Goal: Navigation & Orientation: Find specific page/section

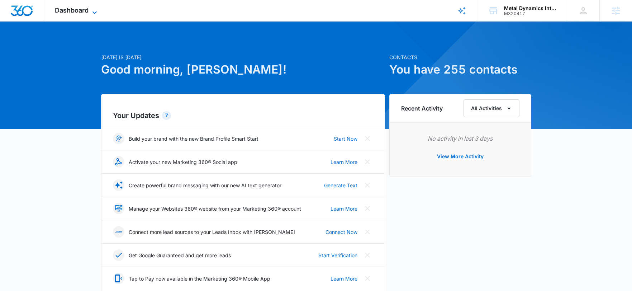
click at [80, 11] on span "Dashboard" at bounding box center [72, 10] width 34 height 8
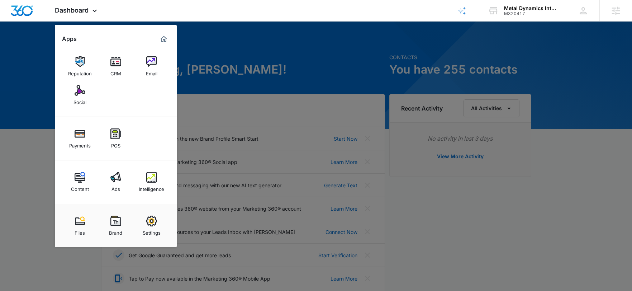
click at [113, 181] on img at bounding box center [115, 177] width 11 height 11
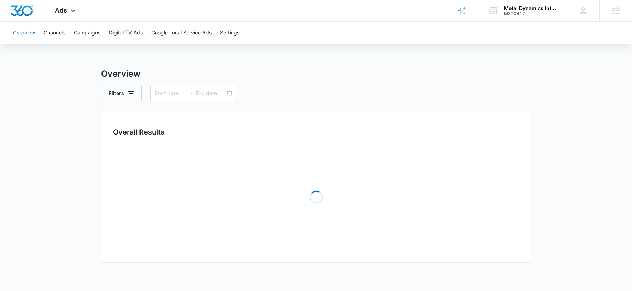
type input "07/01/2025"
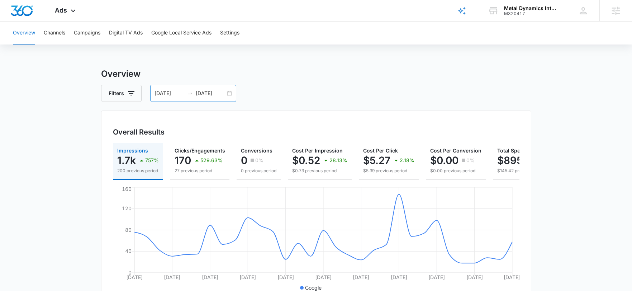
click at [212, 97] on input "07/31/2025" at bounding box center [211, 93] width 30 height 8
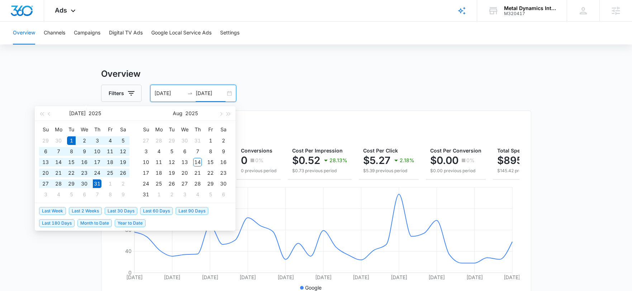
type input "07/31/2025"
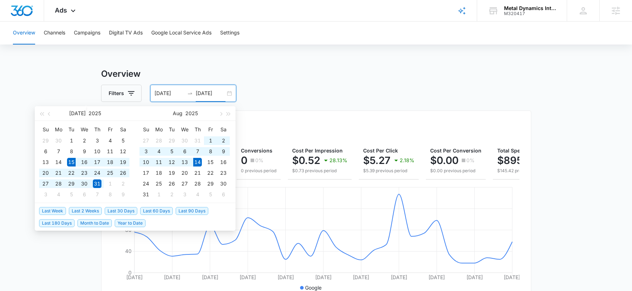
click at [113, 209] on span "Last 30 Days" at bounding box center [121, 211] width 33 height 8
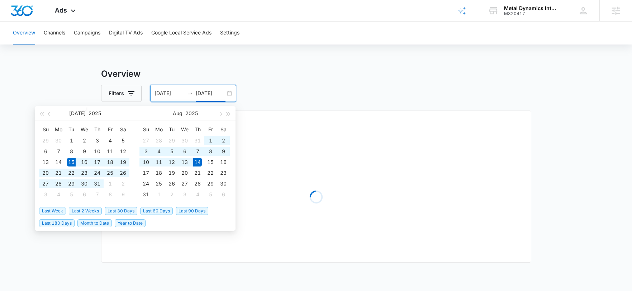
type input "07/15/2025"
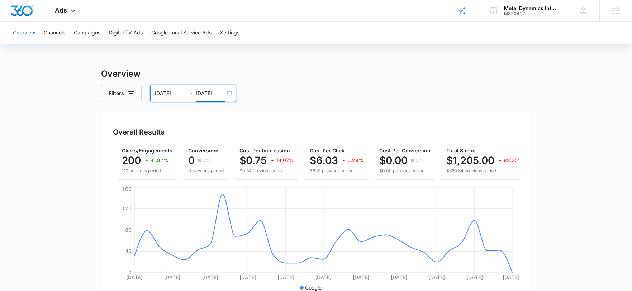
scroll to position [0, 68]
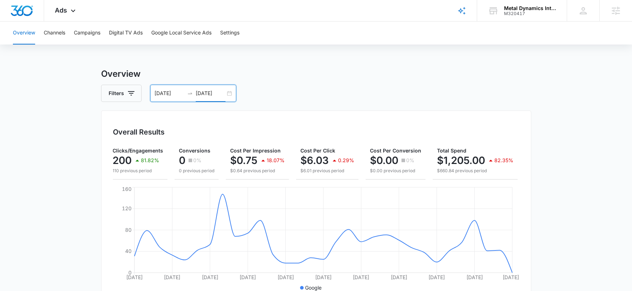
click at [205, 92] on input "08/14/2025" at bounding box center [211, 93] width 30 height 8
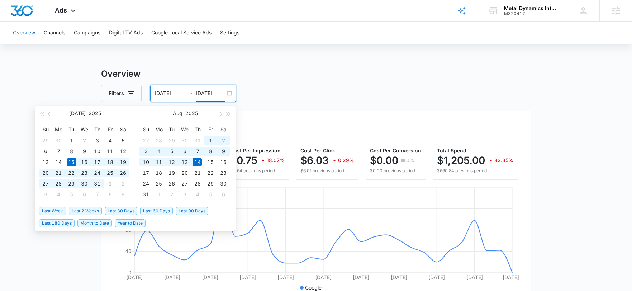
type input "08/14/2025"
click at [98, 212] on span "Last 2 Weeks" at bounding box center [85, 211] width 33 height 8
type input "07/31/2025"
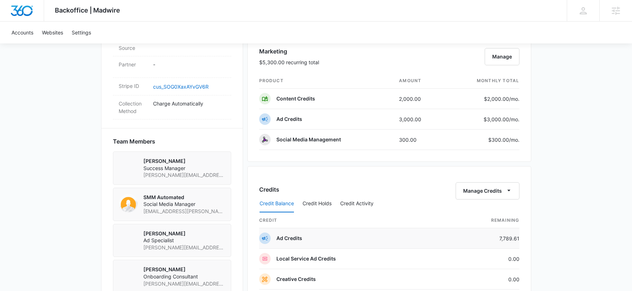
scroll to position [496, 0]
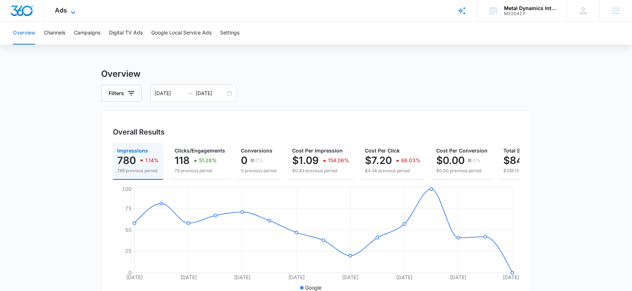
click at [63, 13] on span "Ads" at bounding box center [61, 10] width 12 height 8
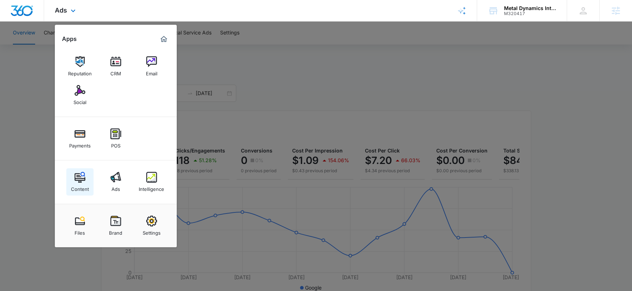
click at [80, 179] on img at bounding box center [80, 177] width 11 height 11
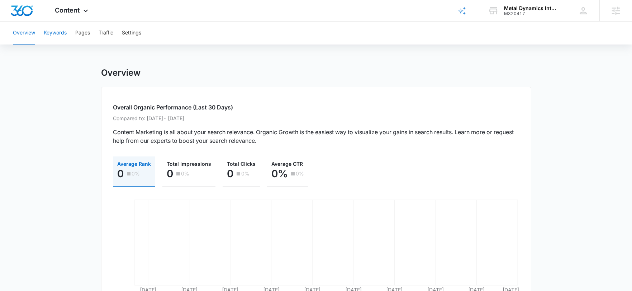
click at [49, 28] on button "Keywords" at bounding box center [55, 33] width 23 height 23
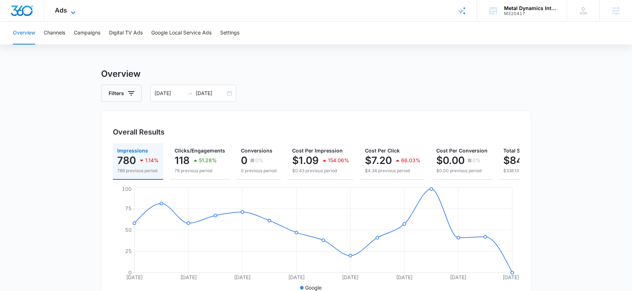
click at [63, 13] on span "Ads" at bounding box center [61, 10] width 12 height 8
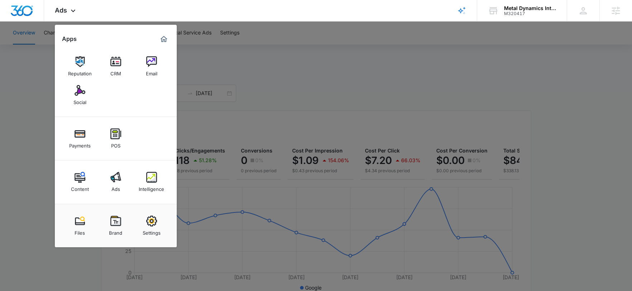
drag, startPoint x: 278, startPoint y: 123, endPoint x: 270, endPoint y: 121, distance: 8.2
click at [278, 123] on div at bounding box center [316, 145] width 632 height 291
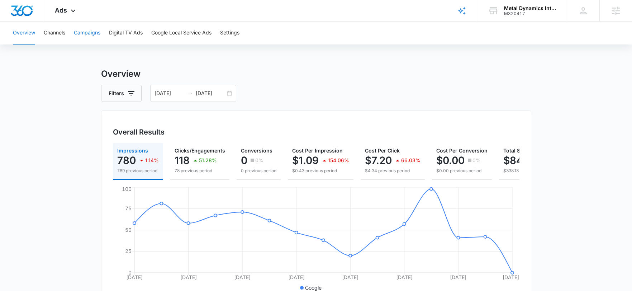
click at [86, 34] on button "Campaigns" at bounding box center [87, 33] width 27 height 23
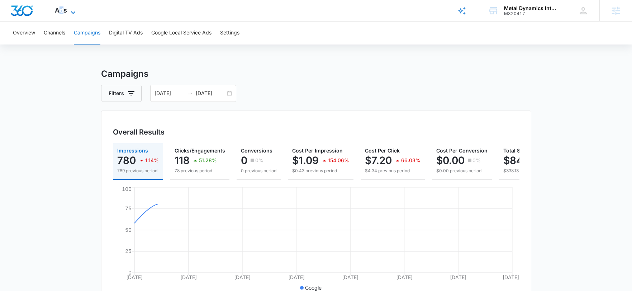
click at [61, 7] on span "Ads" at bounding box center [61, 10] width 12 height 8
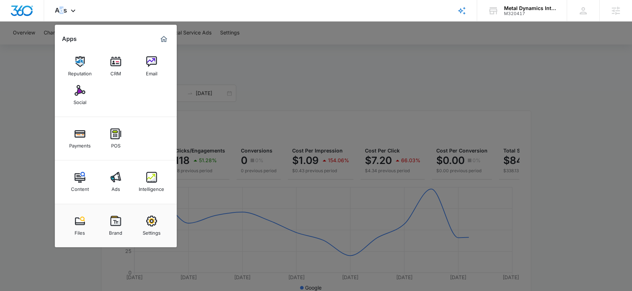
click at [81, 191] on div "Content" at bounding box center [80, 186] width 18 height 9
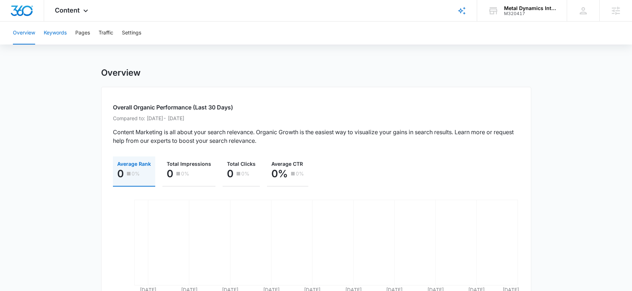
click at [51, 37] on button "Keywords" at bounding box center [55, 33] width 23 height 23
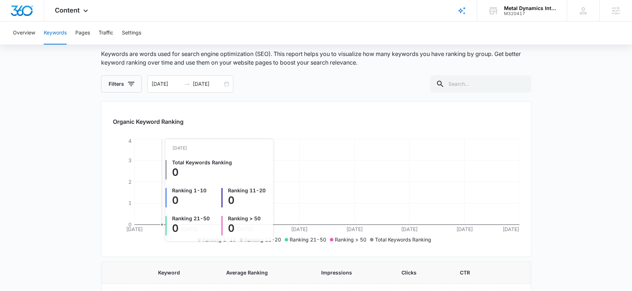
scroll to position [58, 0]
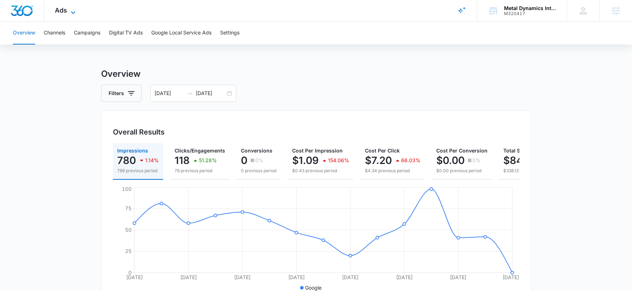
click at [66, 10] on span "Ads" at bounding box center [61, 10] width 12 height 8
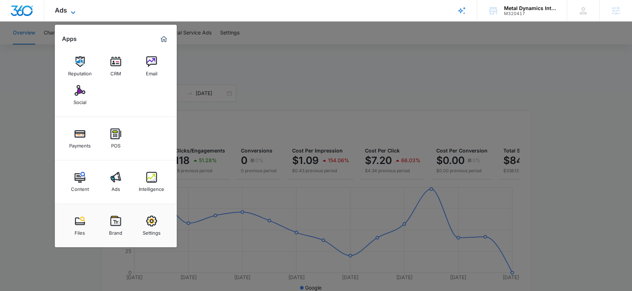
click at [66, 10] on span "Ads" at bounding box center [61, 10] width 12 height 8
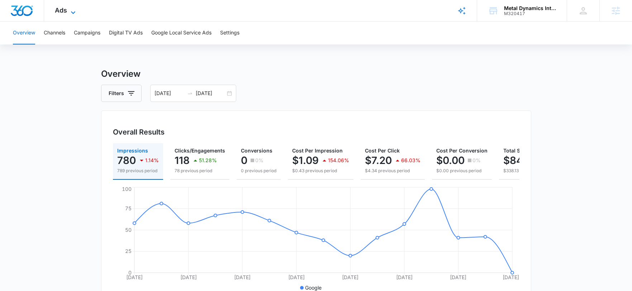
click at [66, 13] on div "Ads Apps Reputation CRM Email Social Payments POS Content Ads Intelligence File…" at bounding box center [66, 10] width 44 height 21
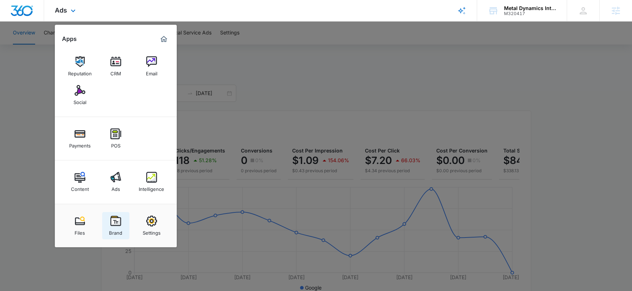
click at [110, 223] on img at bounding box center [115, 220] width 11 height 11
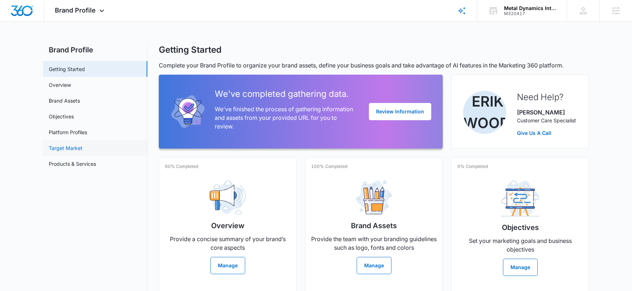
click at [63, 147] on link "Target Market" at bounding box center [66, 148] width 34 height 8
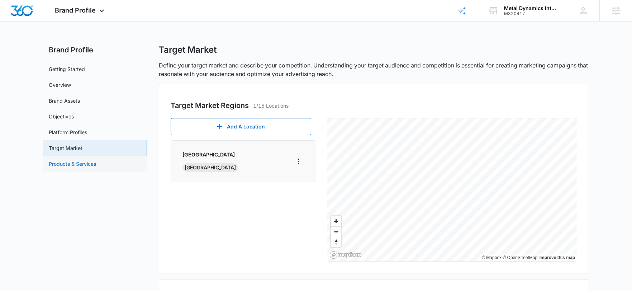
click at [66, 164] on link "Products & Services" at bounding box center [72, 164] width 47 height 8
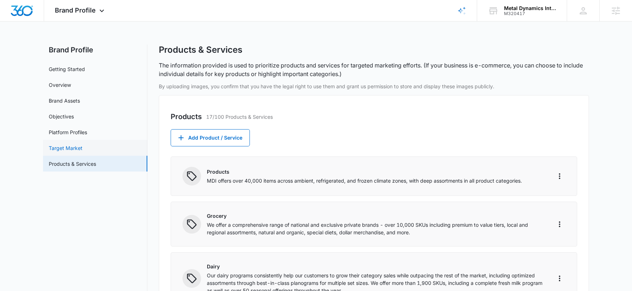
click at [65, 144] on link "Target Market" at bounding box center [66, 148] width 34 height 8
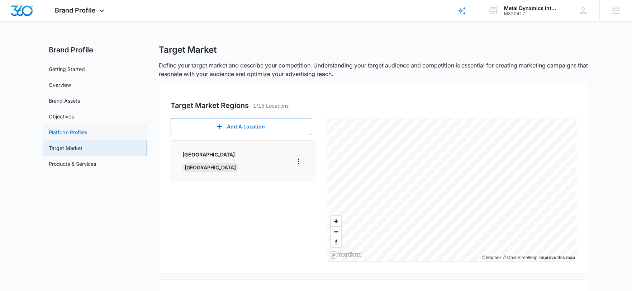
click at [63, 134] on link "Platform Profiles" at bounding box center [68, 132] width 38 height 8
